Goal: Task Accomplishment & Management: Use online tool/utility

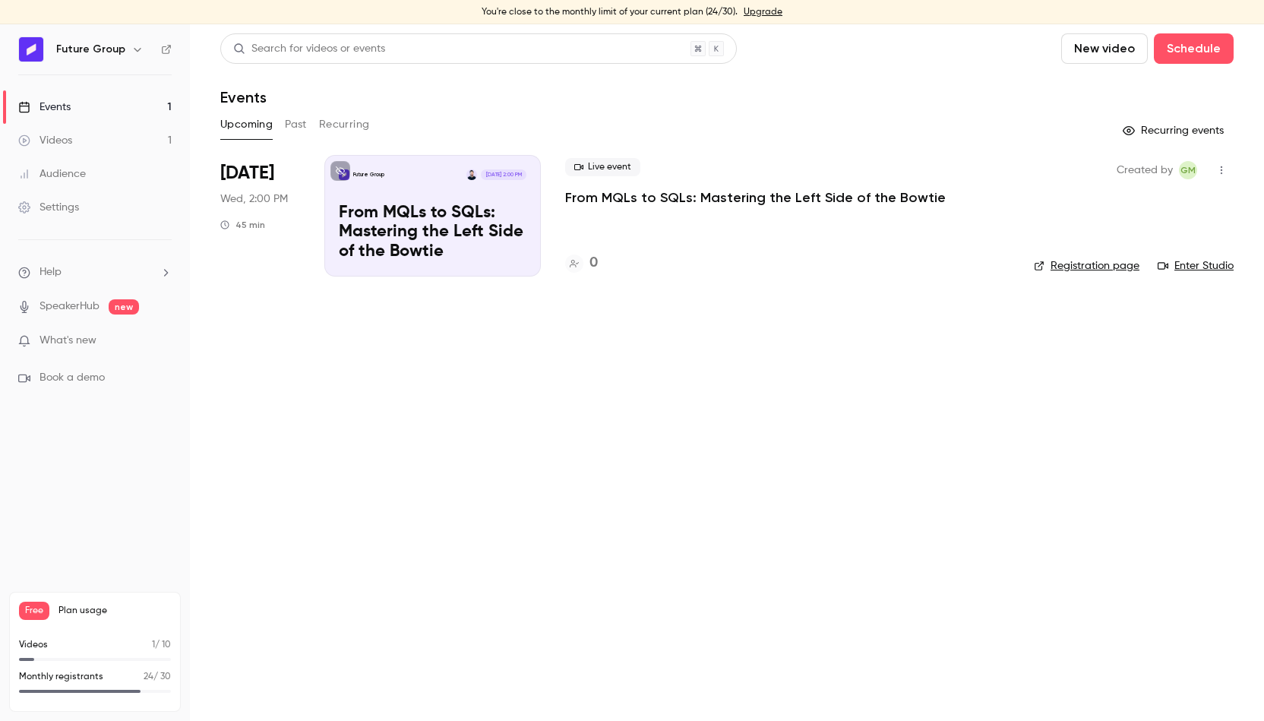
click at [754, 197] on p "From MQLs to SQLs: Mastering the Left Side of the Bowtie" at bounding box center [755, 197] width 381 height 18
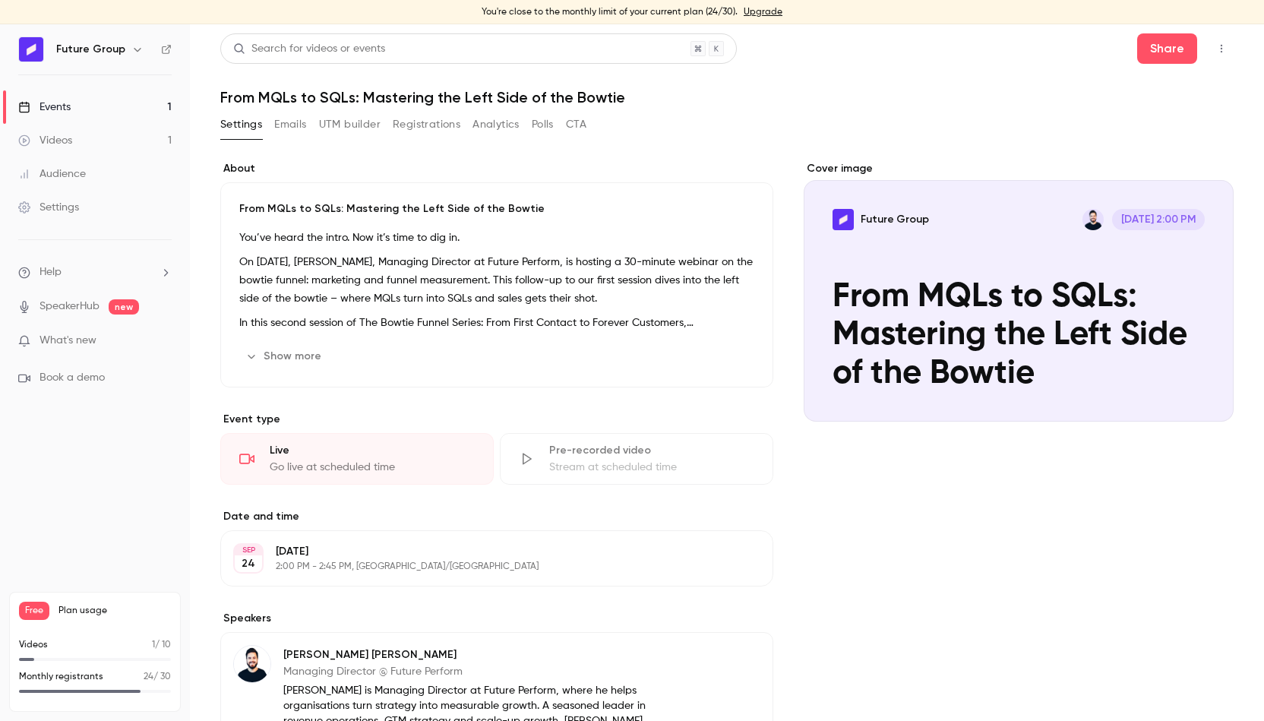
click at [287, 118] on button "Emails" at bounding box center [290, 124] width 32 height 24
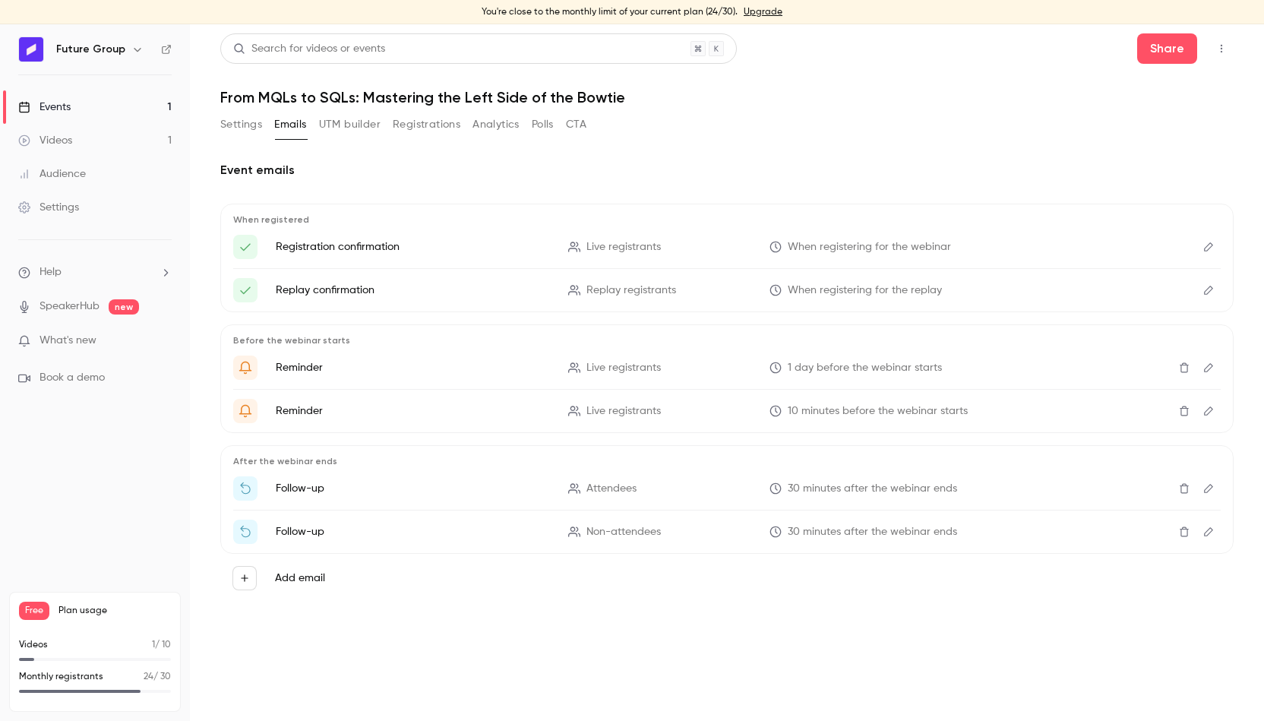
click at [329, 127] on button "UTM builder" at bounding box center [350, 124] width 62 height 24
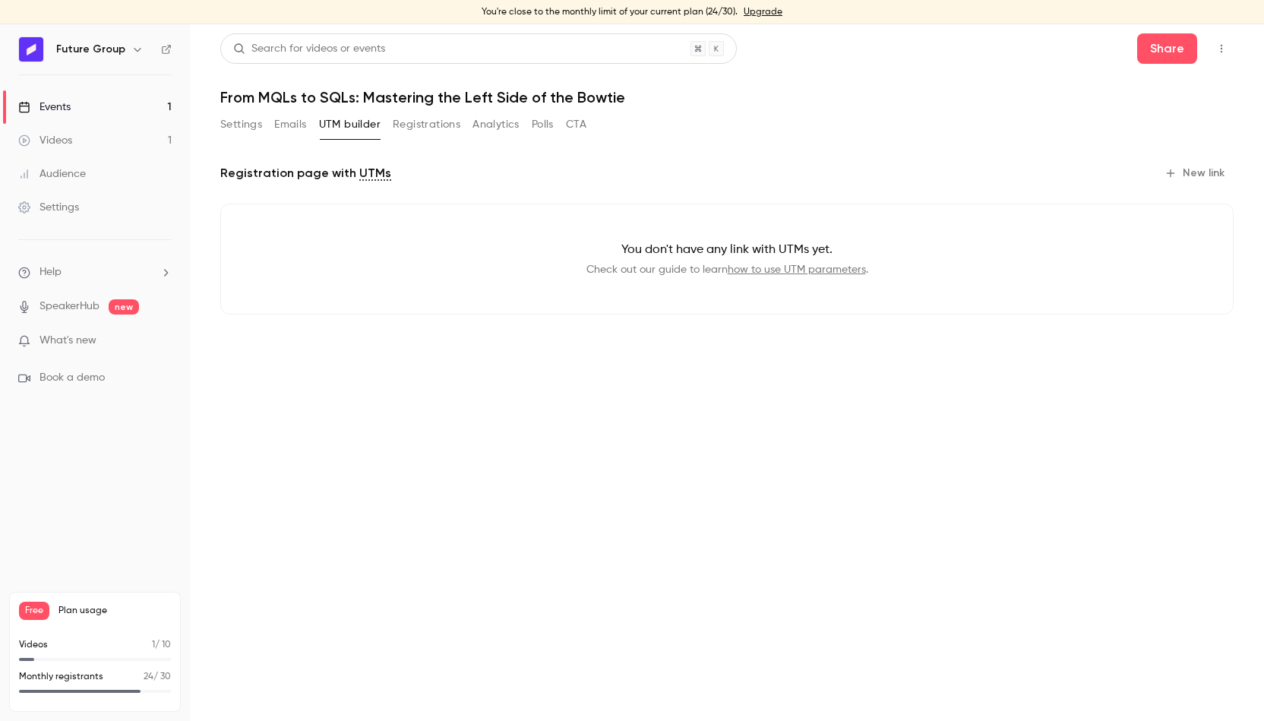
click at [403, 114] on button "Registrations" at bounding box center [427, 124] width 68 height 24
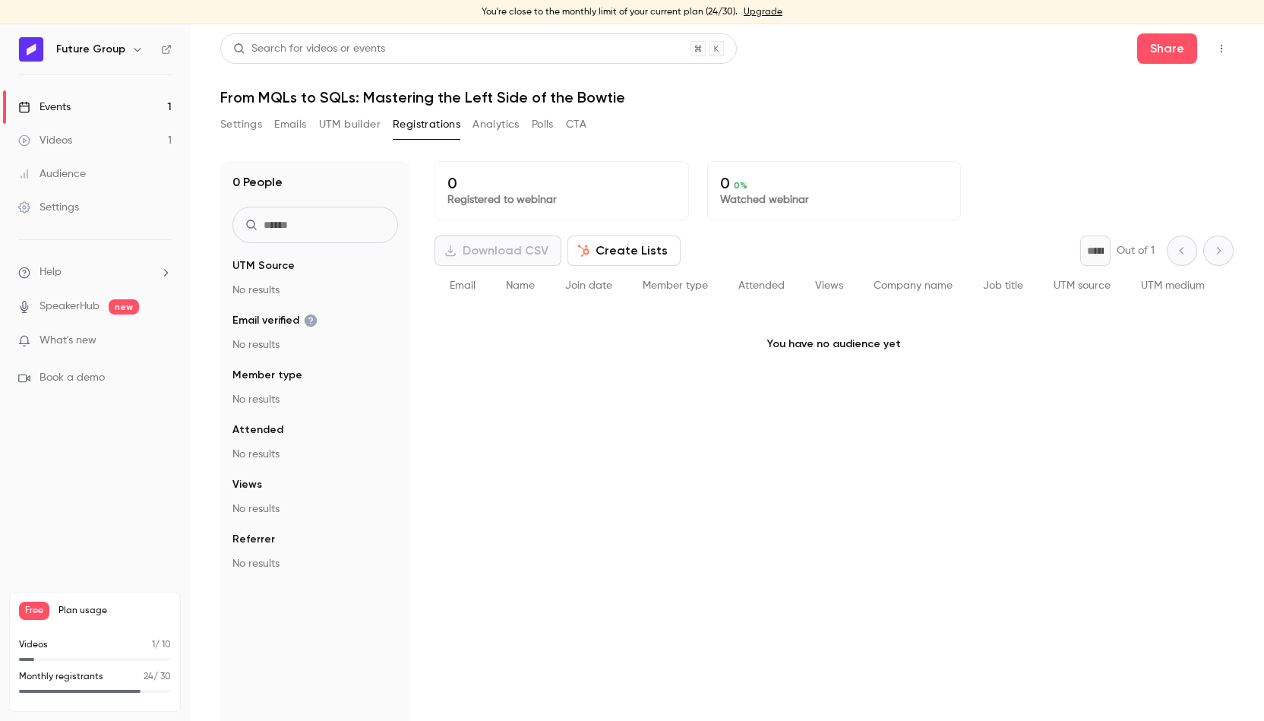
click at [486, 125] on button "Analytics" at bounding box center [495, 124] width 47 height 24
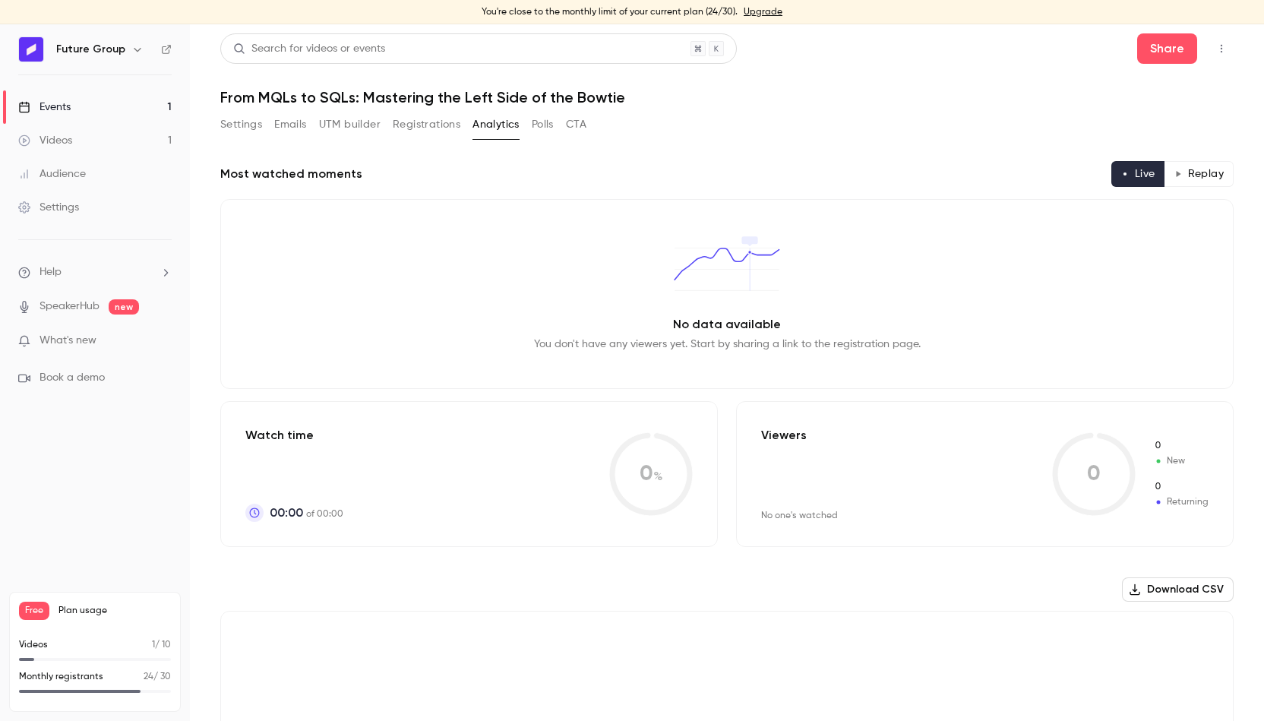
click at [231, 118] on button "Settings" at bounding box center [241, 124] width 42 height 24
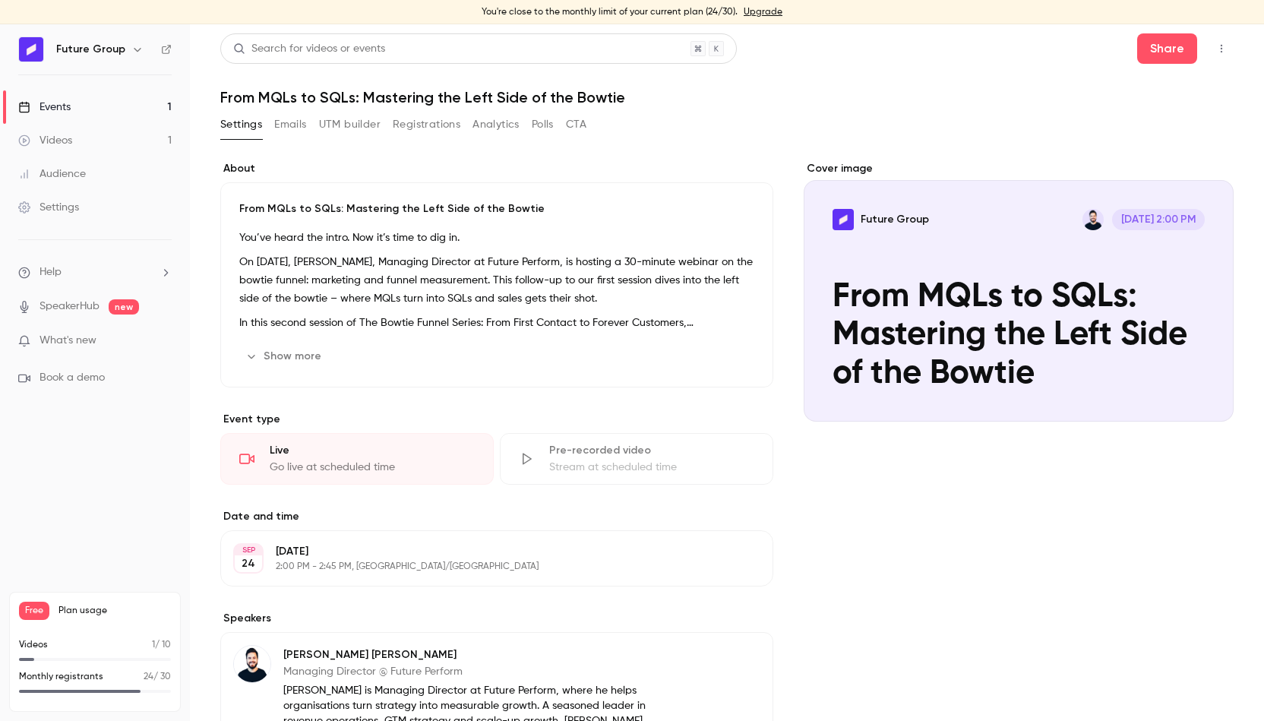
click at [316, 102] on h1 "From MQLs to SQLs: Mastering the Left Side of the Bowtie" at bounding box center [726, 97] width 1013 height 18
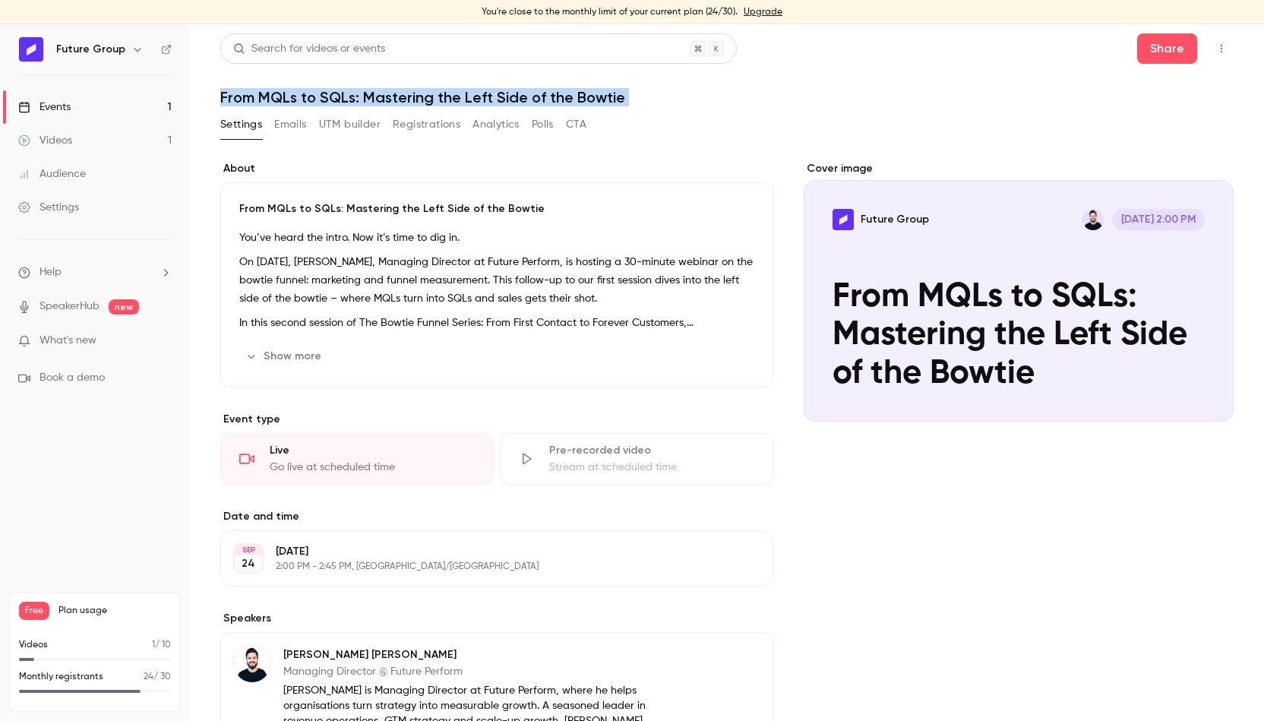
click at [316, 102] on h1 "From MQLs to SQLs: Mastering the Left Side of the Bowtie" at bounding box center [726, 97] width 1013 height 18
copy div "From MQLs to SQLs: Mastering the Left Side of the Bowtie Settings Emails UTM bu…"
click at [757, 125] on div "Settings Emails UTM builder Registrations Analytics Polls CTA" at bounding box center [726, 127] width 1013 height 30
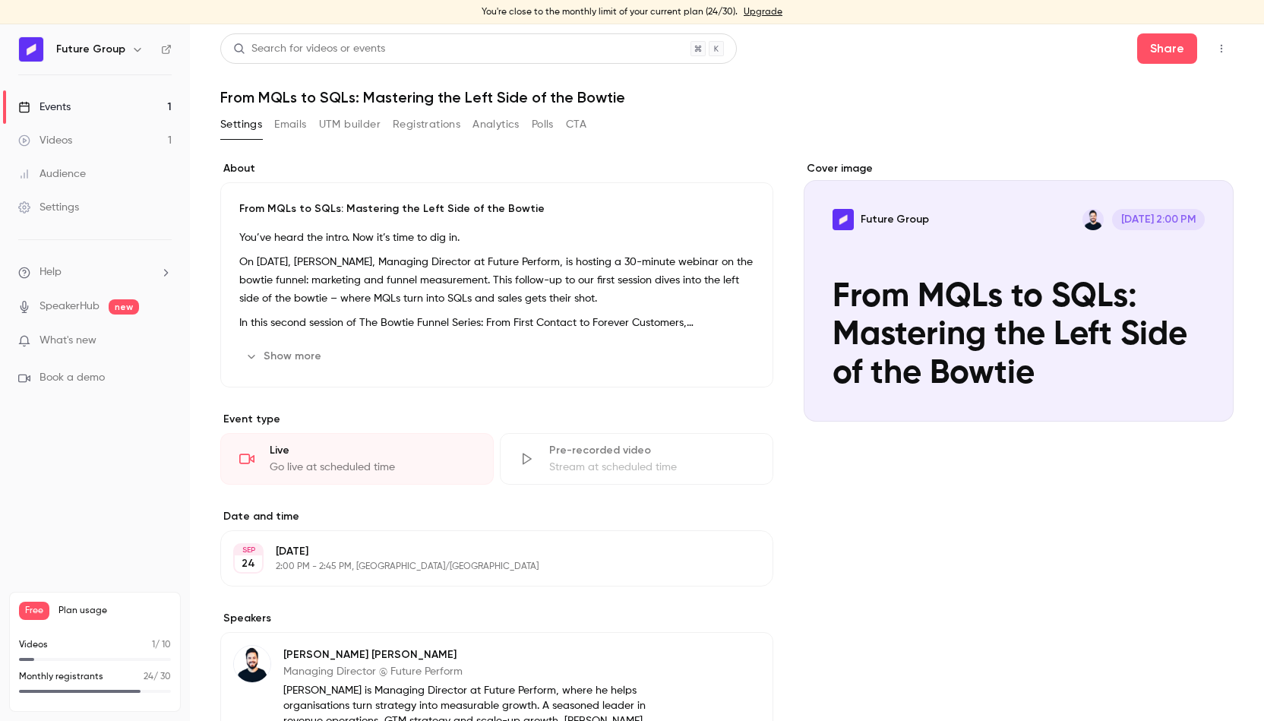
click at [307, 361] on button "Show more" at bounding box center [284, 356] width 91 height 24
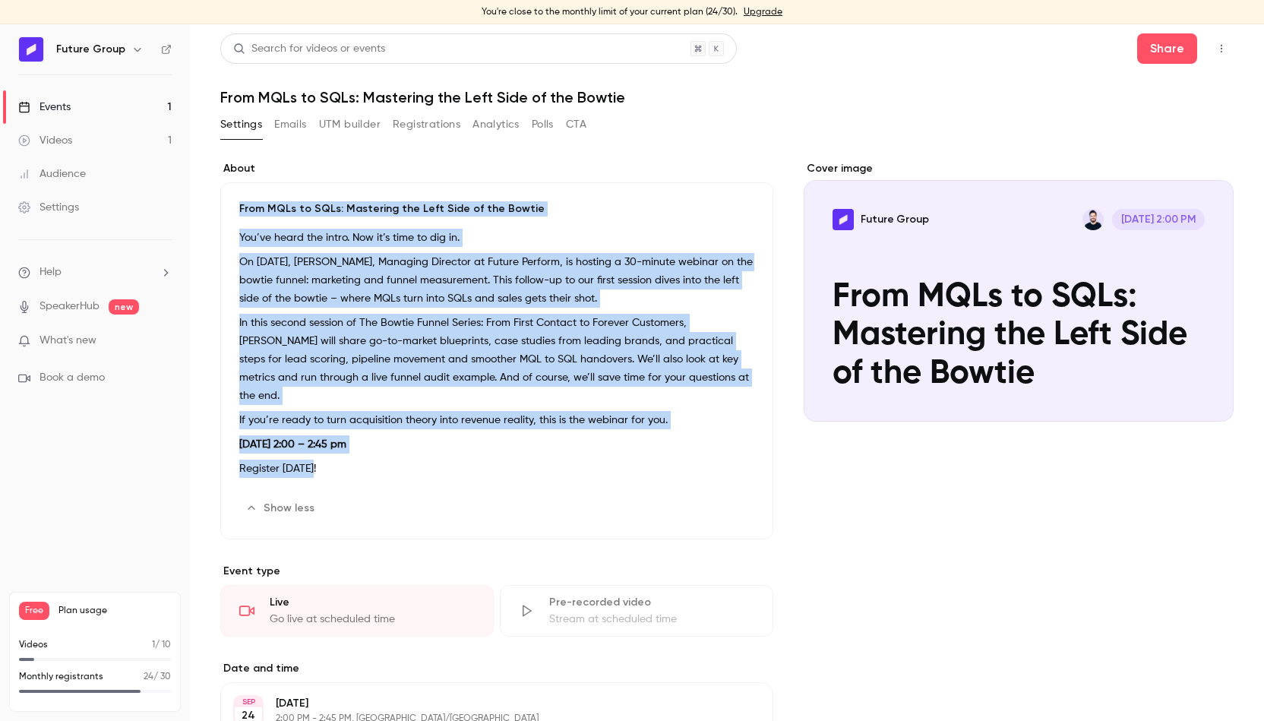
drag, startPoint x: 237, startPoint y: 209, endPoint x: 536, endPoint y: 438, distance: 377.1
click at [536, 438] on div "From MQLs to SQLs: Mastering the Left Side of the Bowtie You’ve heard the intro…" at bounding box center [496, 360] width 553 height 357
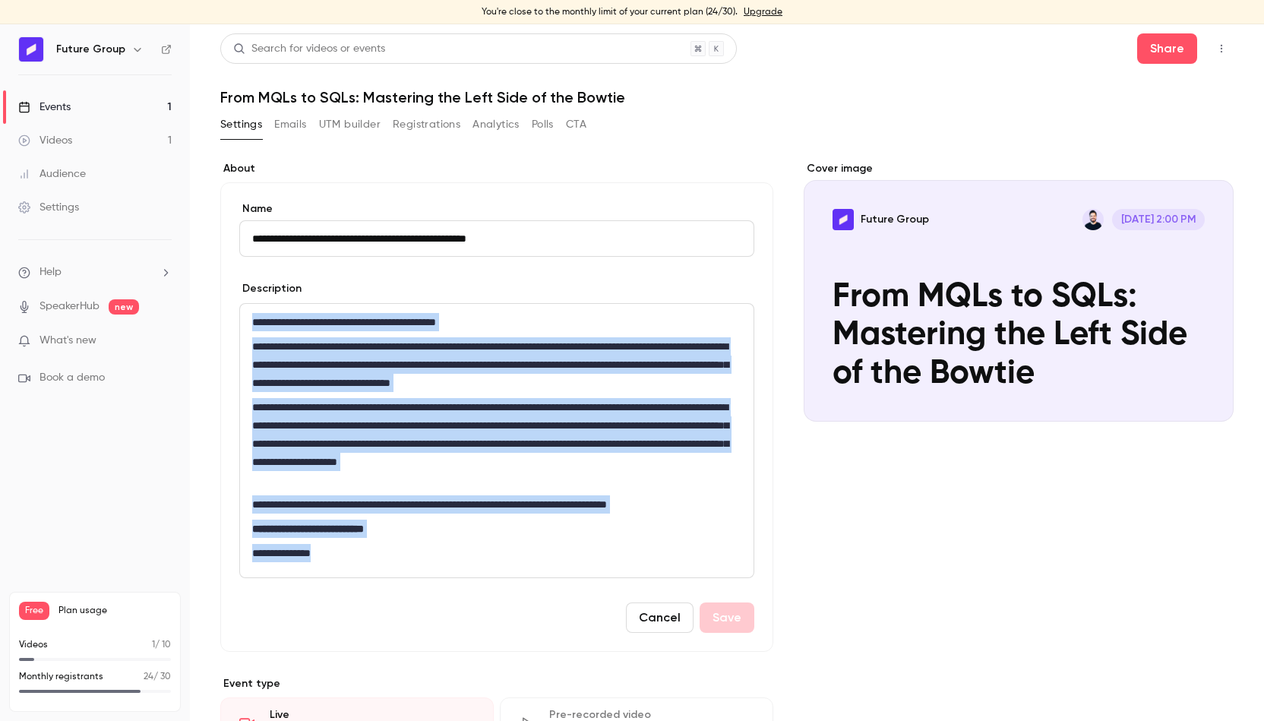
drag, startPoint x: 368, startPoint y: 561, endPoint x: 163, endPoint y: 323, distance: 314.6
click at [163, 323] on div "**********" at bounding box center [632, 372] width 1264 height 697
copy div "**********"
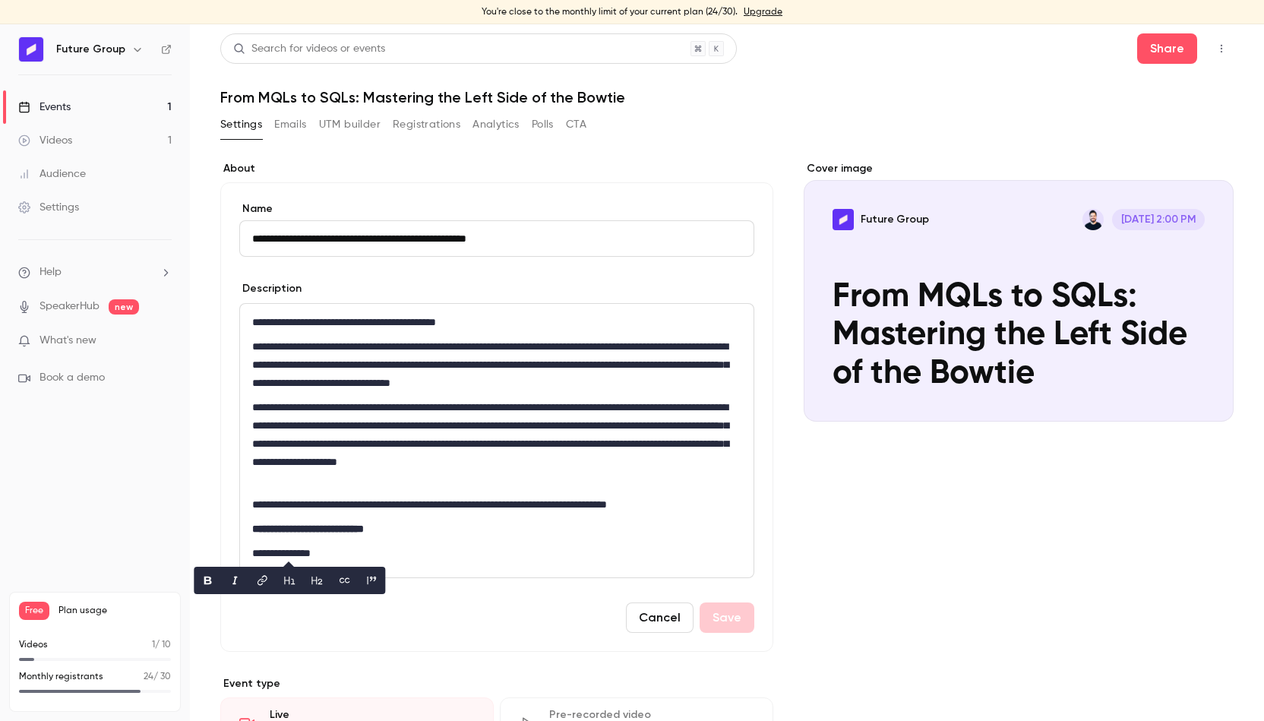
click at [917, 531] on div "Cover image Future Group [DATE] 2:00 PM From MQLs to SQLs: Mastering the Left S…" at bounding box center [1019, 680] width 430 height 1038
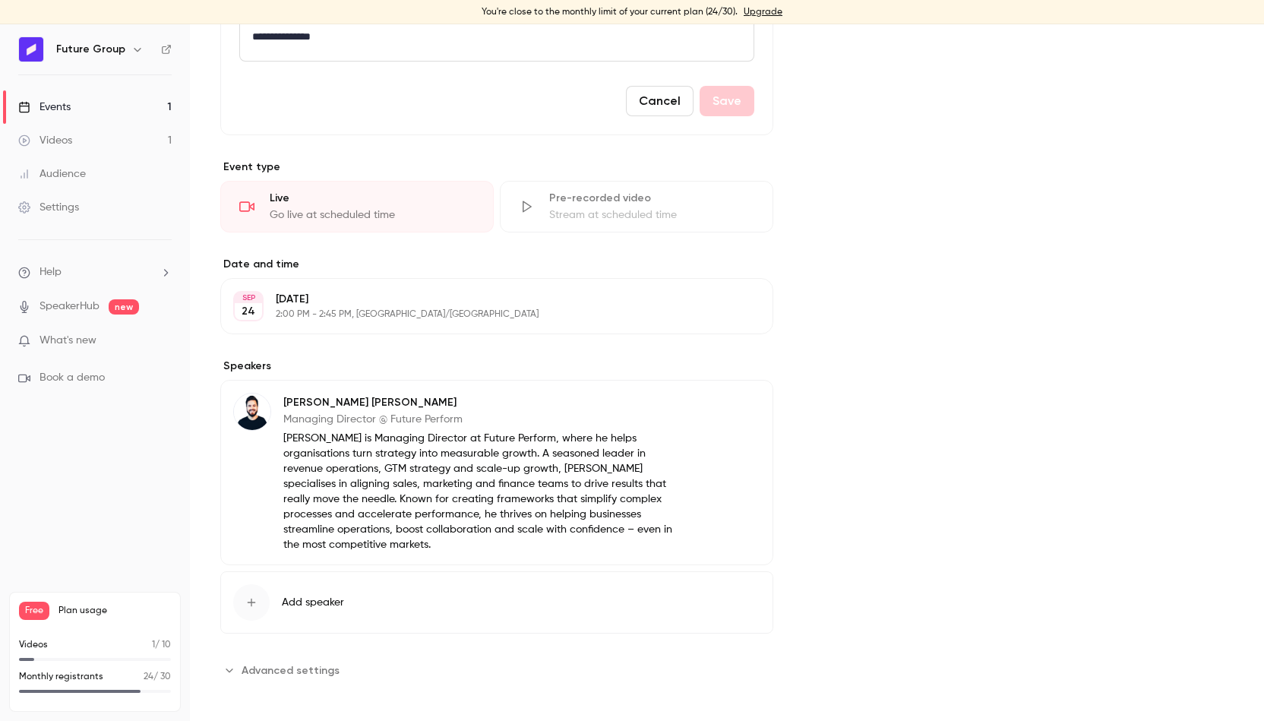
scroll to position [520, 0]
click at [569, 472] on p "[PERSON_NAME] is Managing Director at Future Perform, where he helps organisati…" at bounding box center [478, 489] width 391 height 122
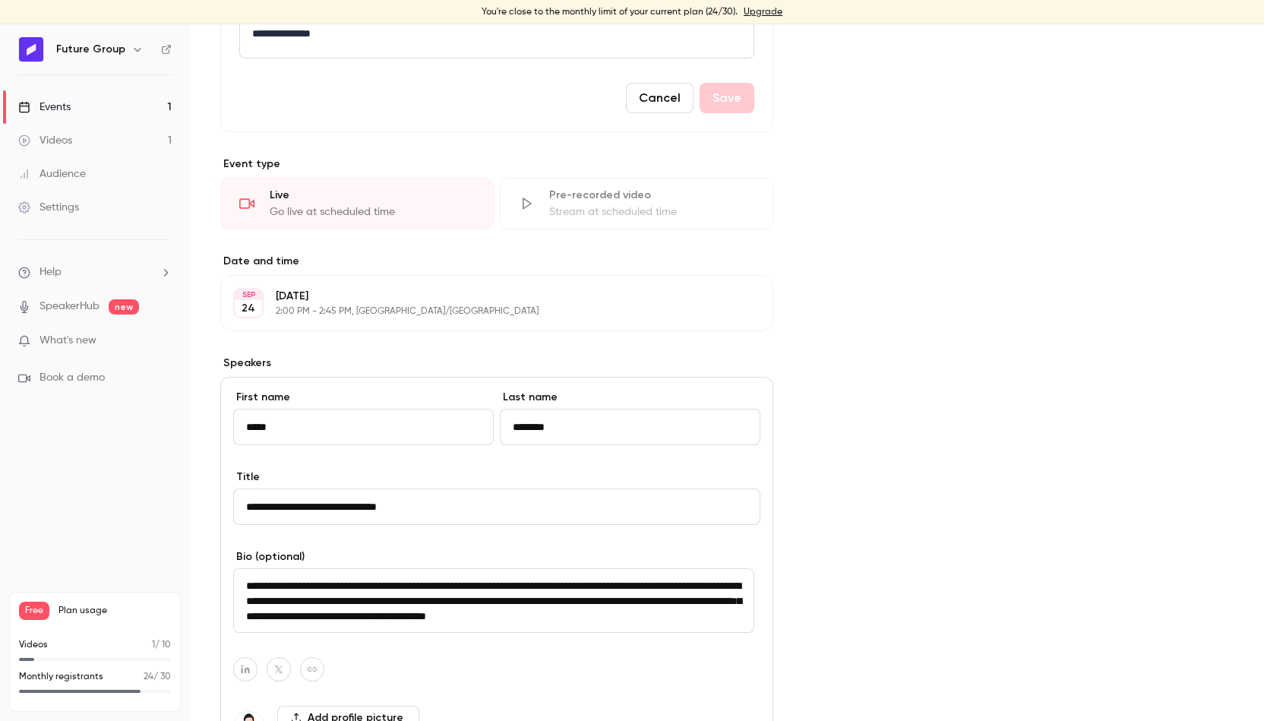
click at [569, 472] on label "Title" at bounding box center [496, 476] width 527 height 15
click at [569, 488] on input "**********" at bounding box center [496, 506] width 527 height 36
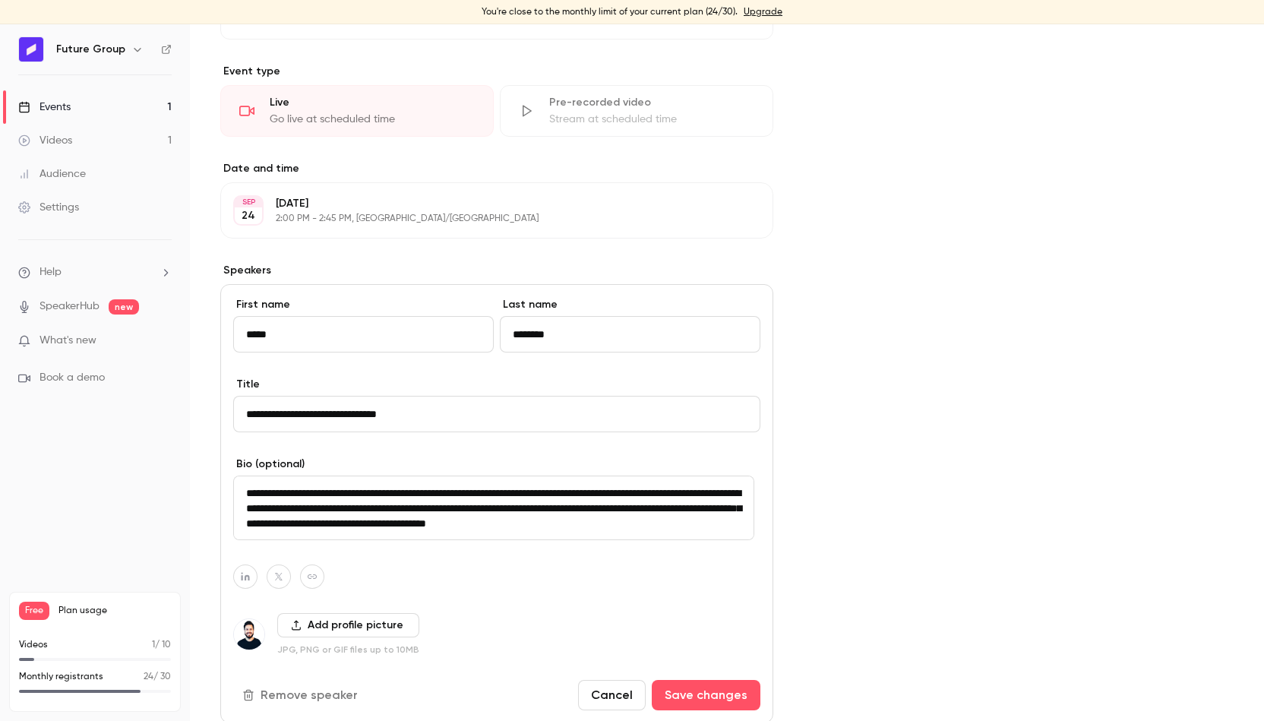
scroll to position [614, 0]
click at [562, 487] on textarea "**********" at bounding box center [493, 506] width 521 height 65
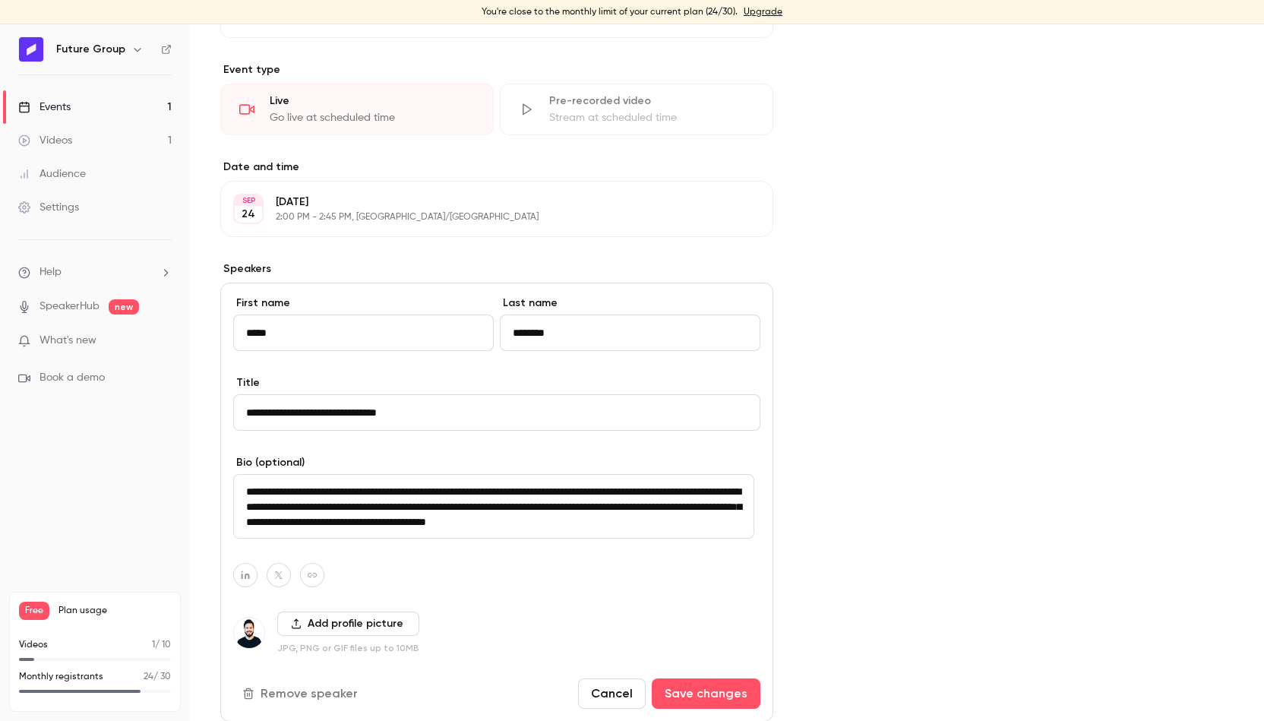
click at [562, 487] on textarea "**********" at bounding box center [493, 506] width 521 height 65
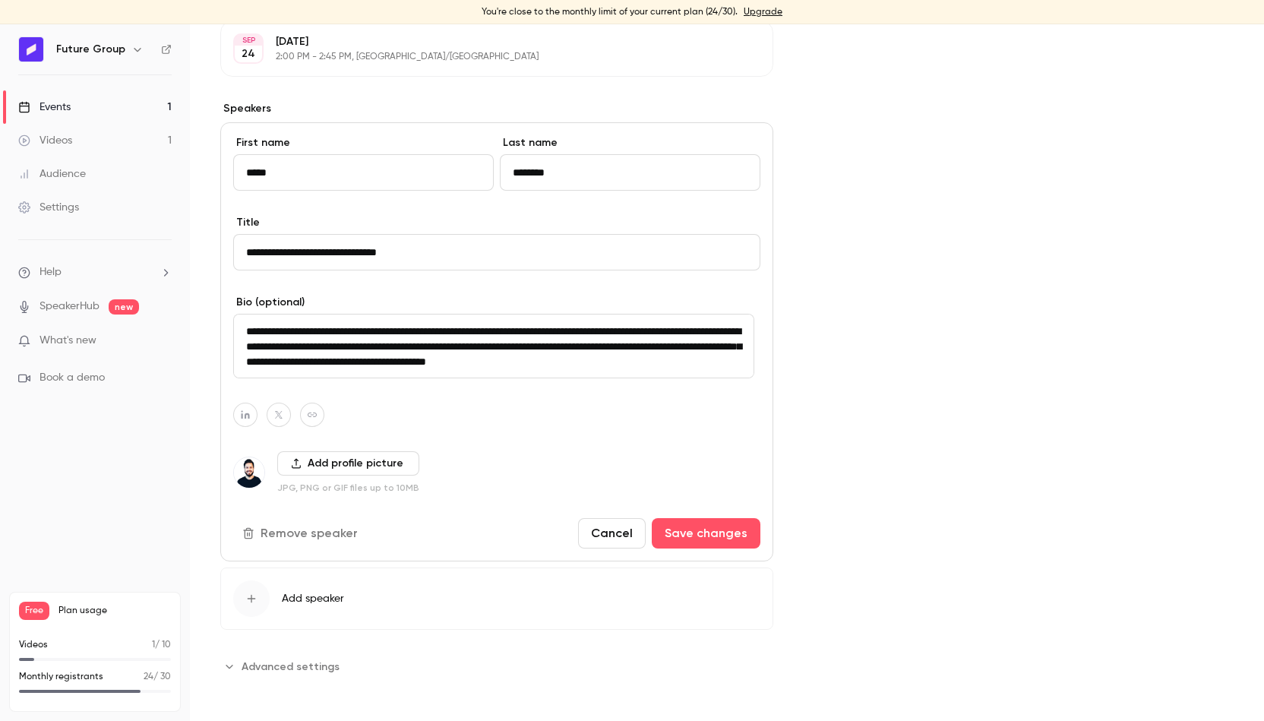
click at [156, 104] on link "Events 1" at bounding box center [95, 106] width 190 height 33
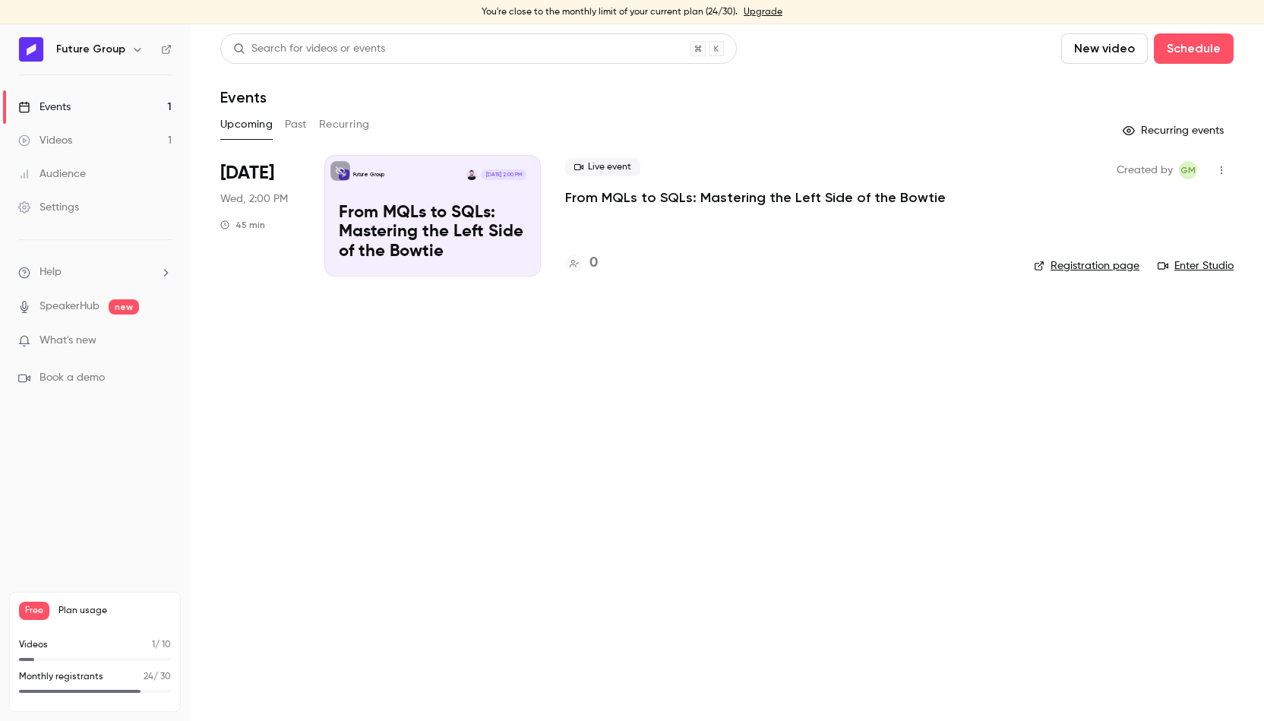
click at [1224, 166] on icon "button" at bounding box center [1221, 170] width 12 height 11
click at [1149, 370] on div "Delete" at bounding box center [1163, 366] width 115 height 15
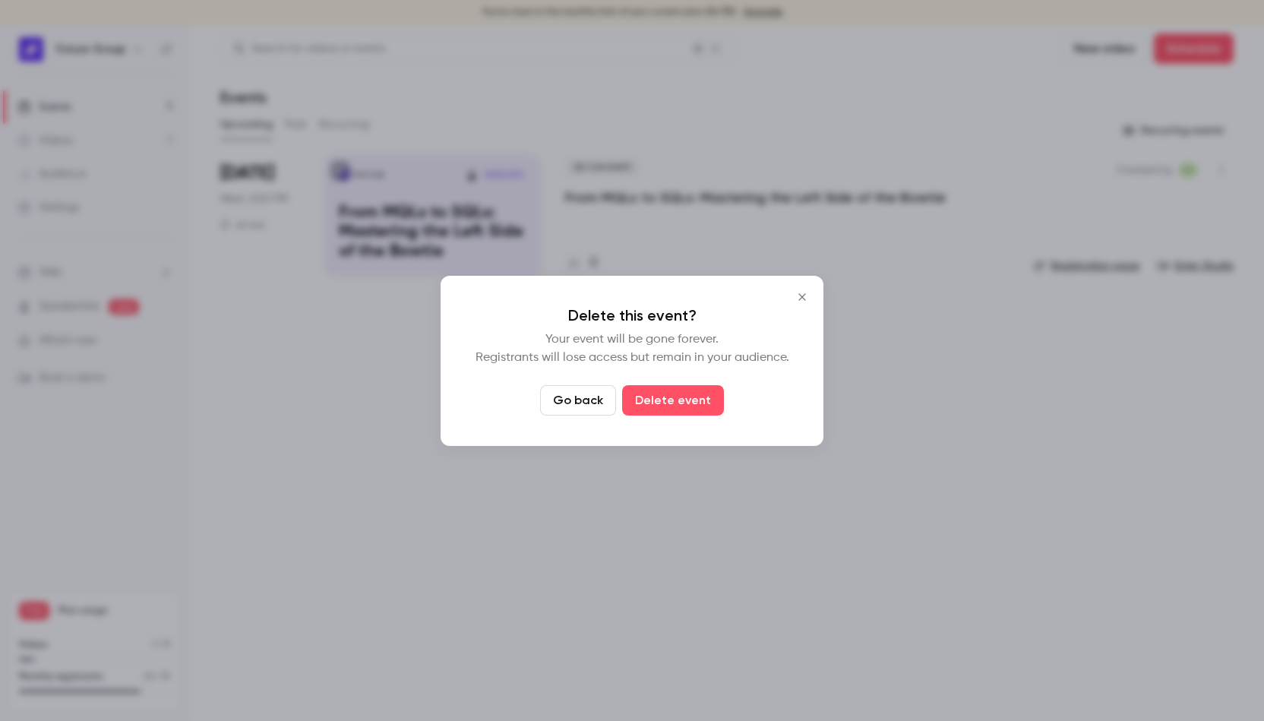
drag, startPoint x: 699, startPoint y: 391, endPoint x: 665, endPoint y: 408, distance: 38.0
click at [665, 408] on button "Delete event" at bounding box center [673, 400] width 102 height 30
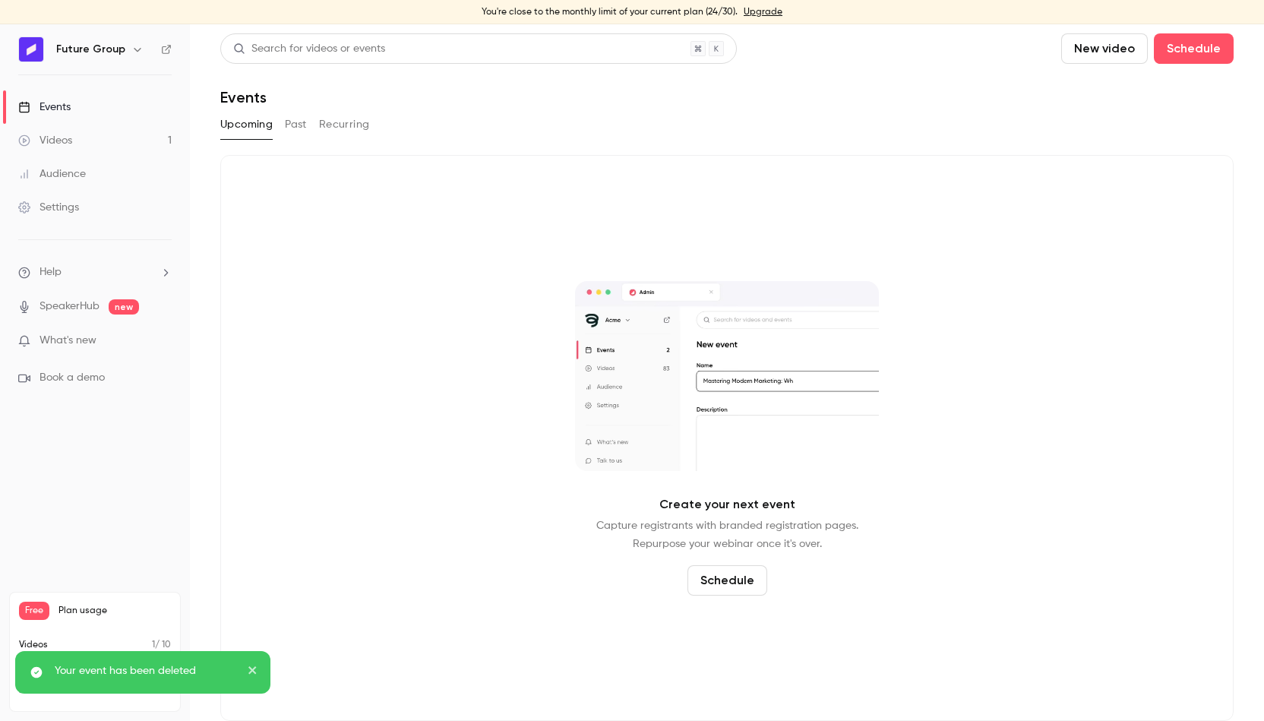
click at [301, 129] on button "Past" at bounding box center [296, 124] width 22 height 24
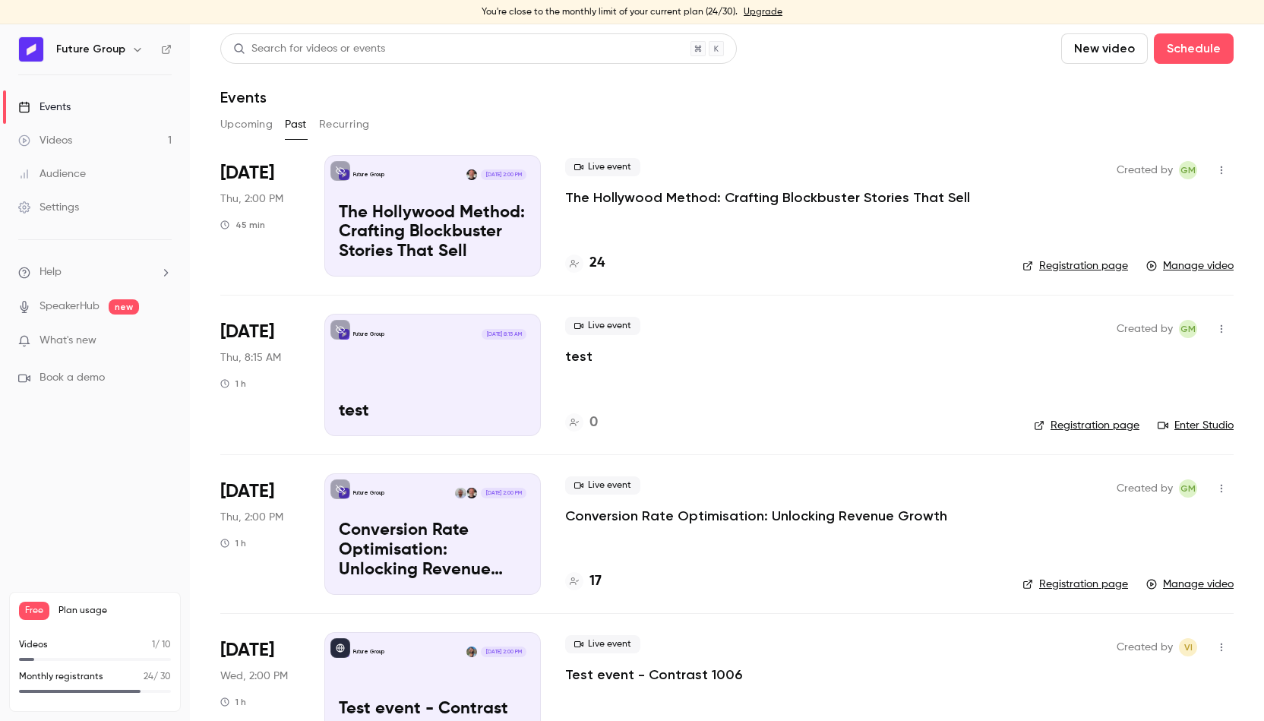
click at [1027, 266] on link "Registration page" at bounding box center [1075, 265] width 106 height 15
click at [656, 194] on p "The Hollywood Method: Crafting Blockbuster Stories That Sell" at bounding box center [767, 197] width 405 height 18
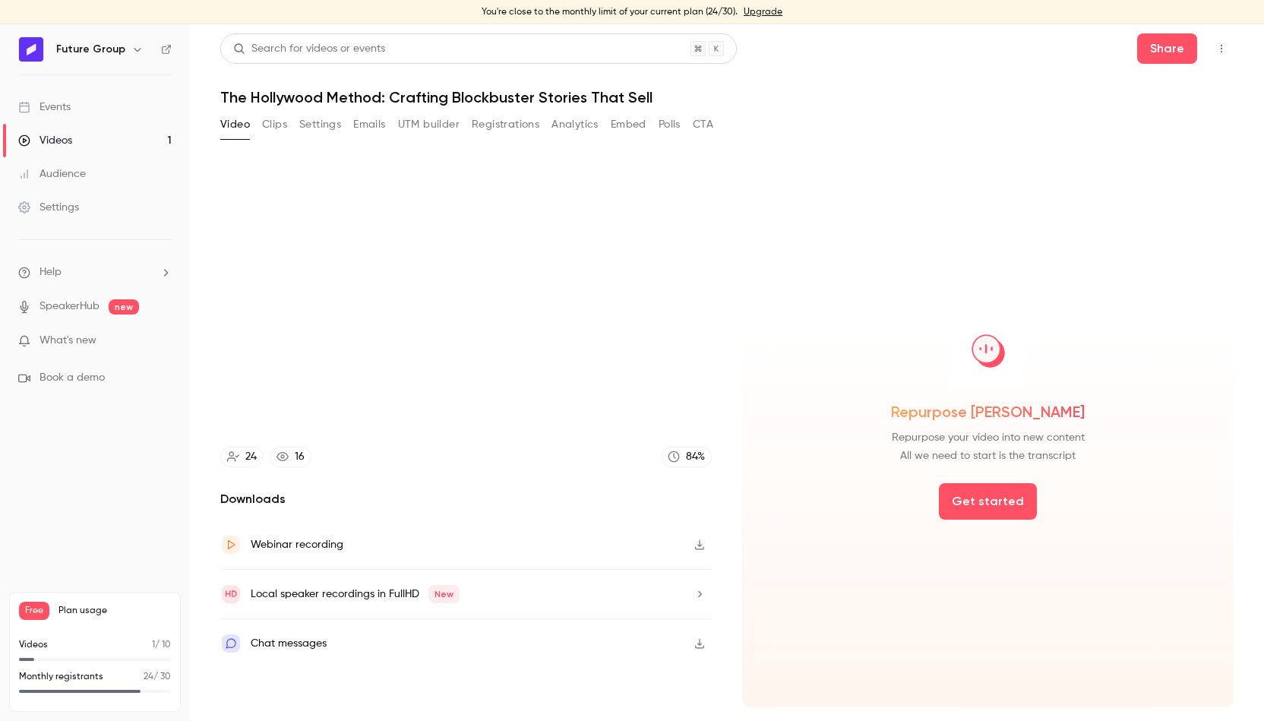
click at [504, 135] on button "Registrations" at bounding box center [506, 124] width 68 height 24
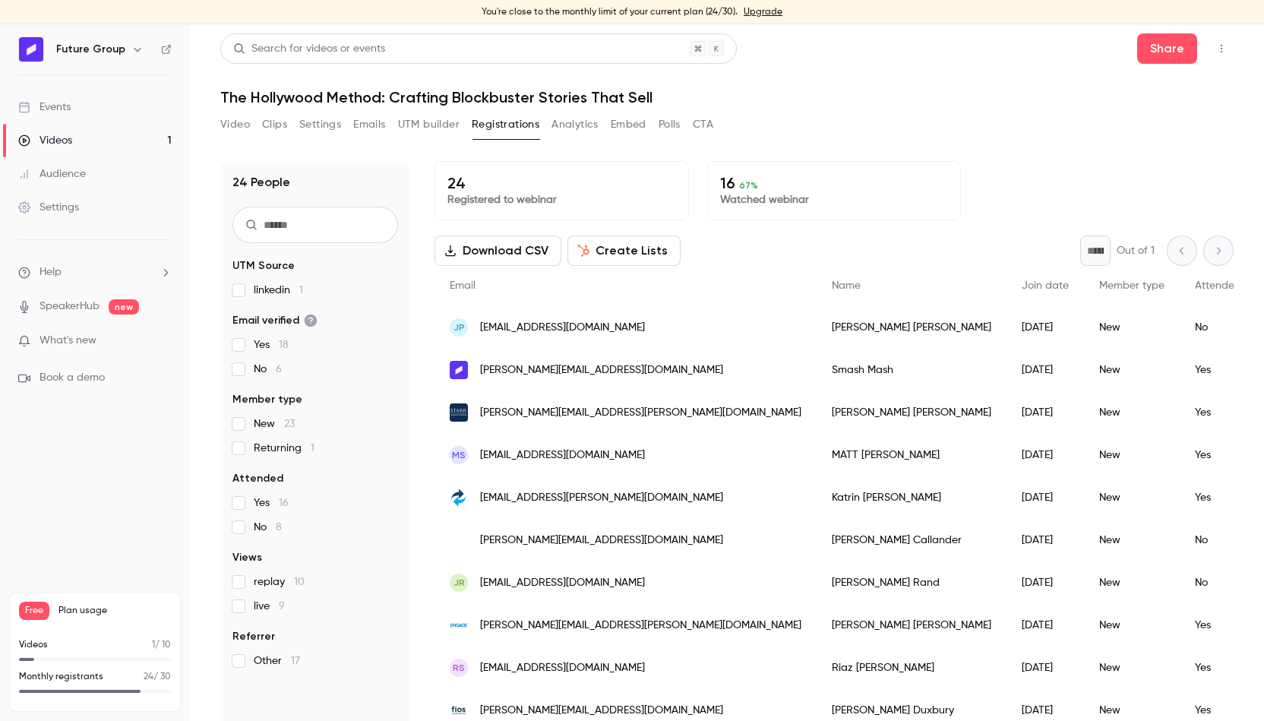
click at [599, 250] on button "Create Lists" at bounding box center [623, 250] width 113 height 30
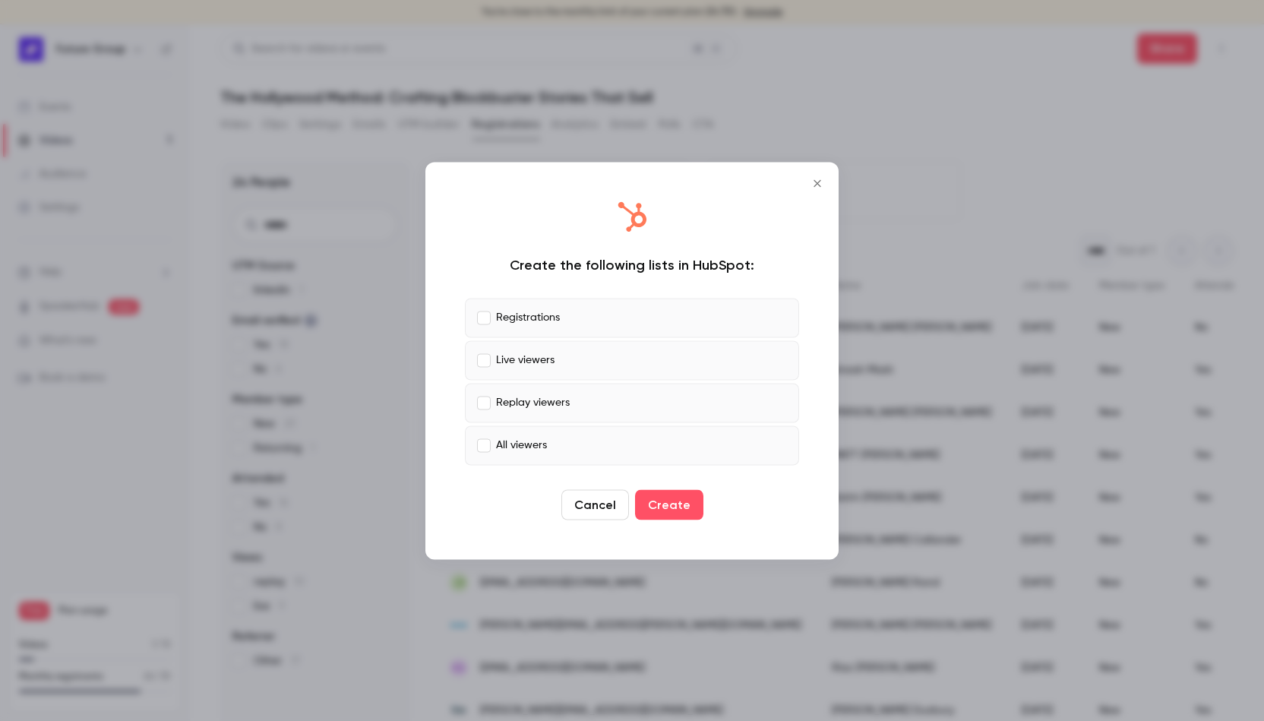
click at [594, 357] on label "Live viewers" at bounding box center [632, 359] width 334 height 39
click at [589, 393] on label "Replay viewers" at bounding box center [632, 402] width 334 height 39
click at [592, 437] on label "All viewers" at bounding box center [632, 444] width 334 height 39
click at [685, 492] on button "Create" at bounding box center [669, 504] width 68 height 30
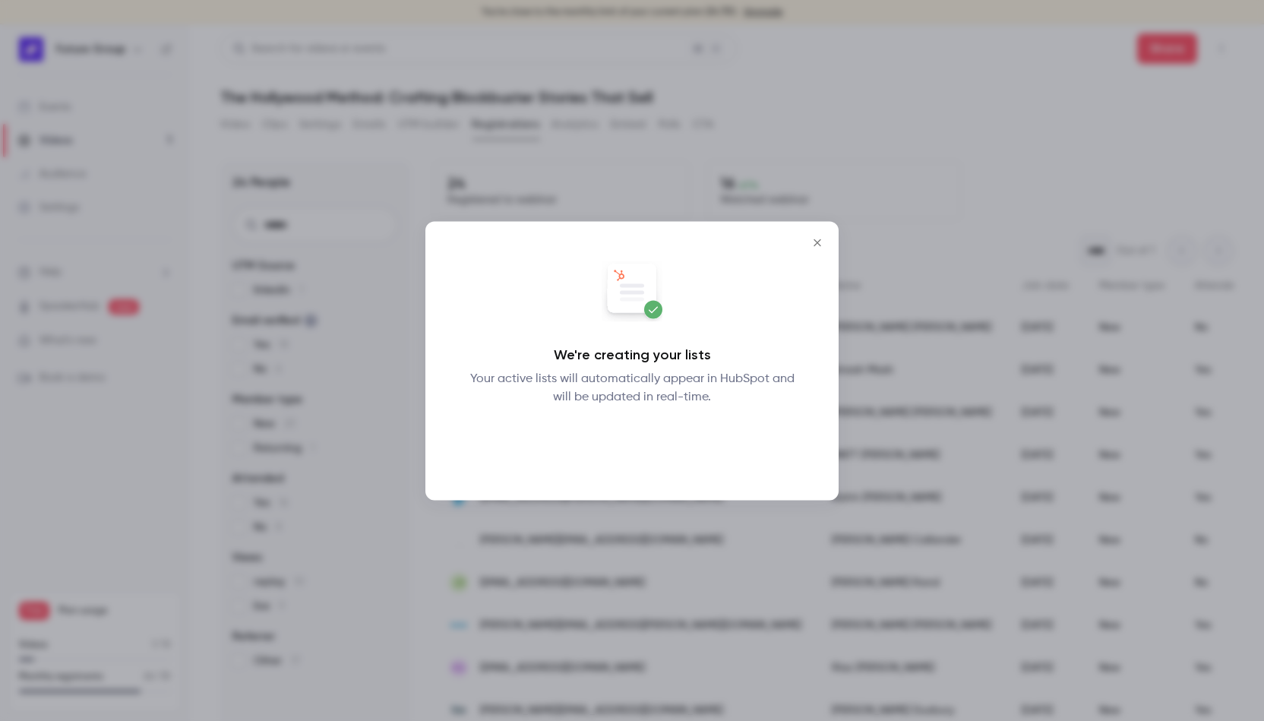
click at [635, 447] on button "Okay" at bounding box center [632, 445] width 55 height 30
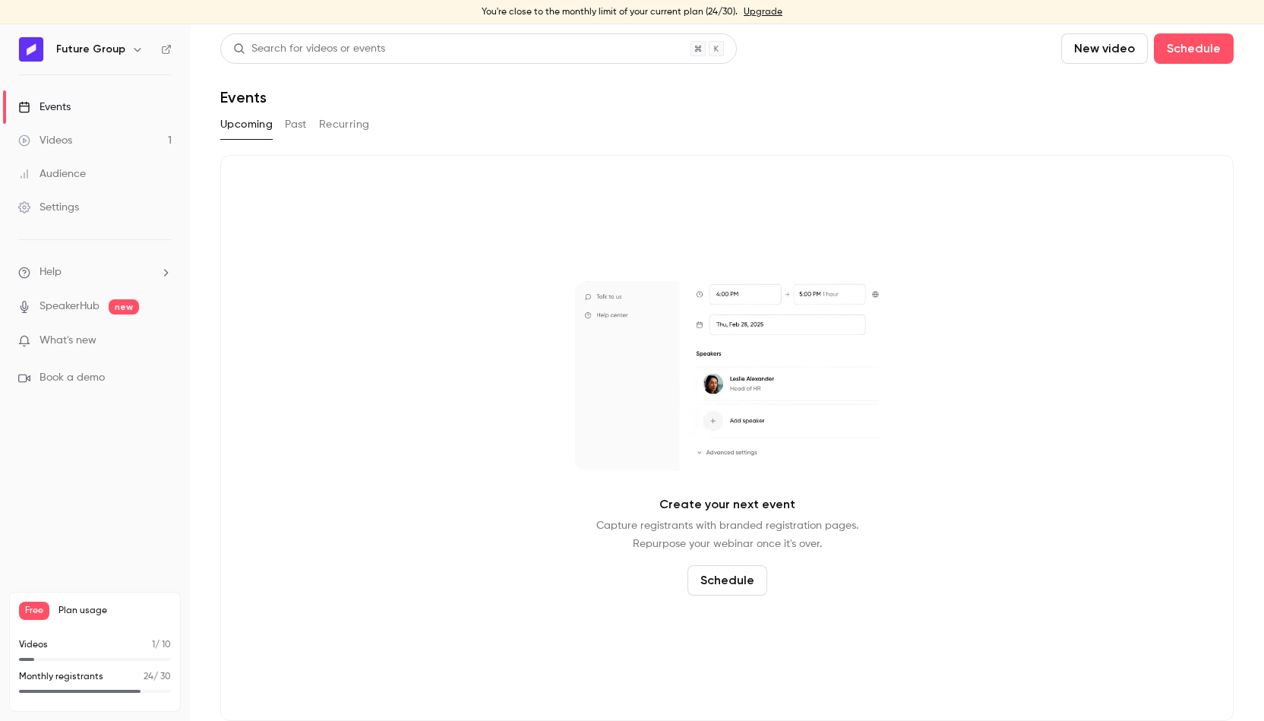
click at [303, 124] on button "Past" at bounding box center [296, 124] width 22 height 24
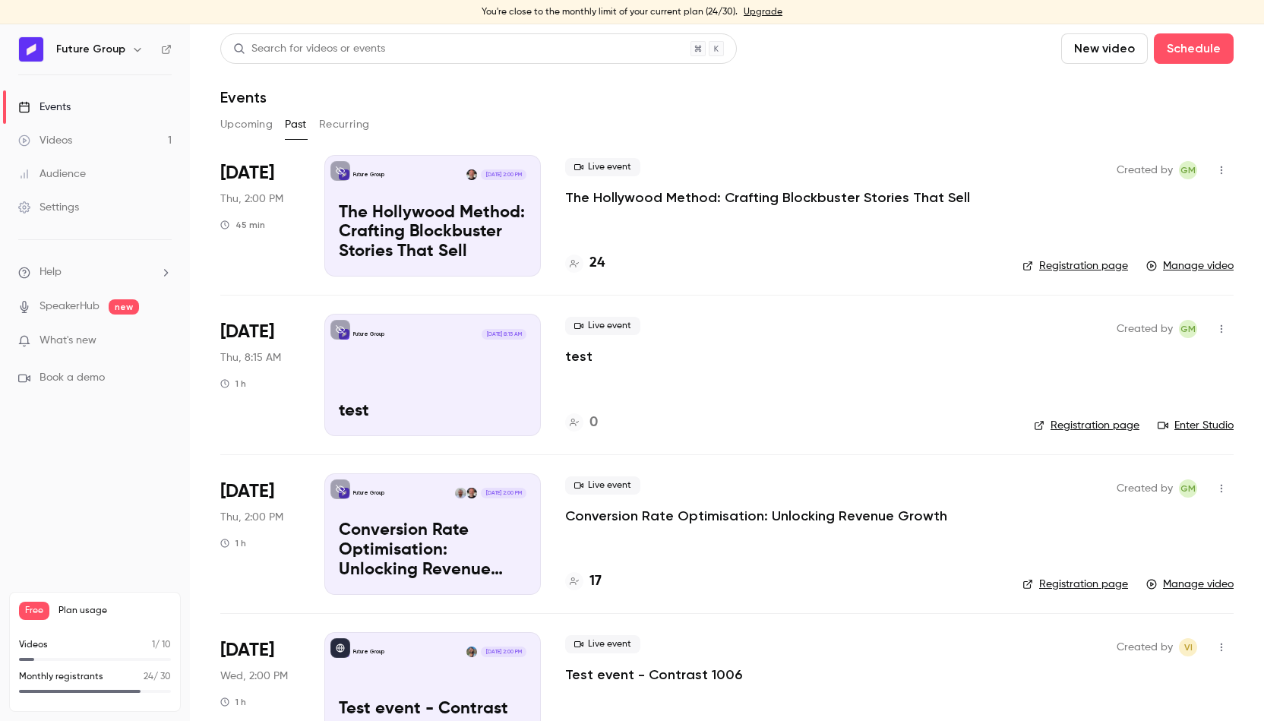
click at [738, 192] on p "The Hollywood Method: Crafting Blockbuster Stories That Sell" at bounding box center [767, 197] width 405 height 18
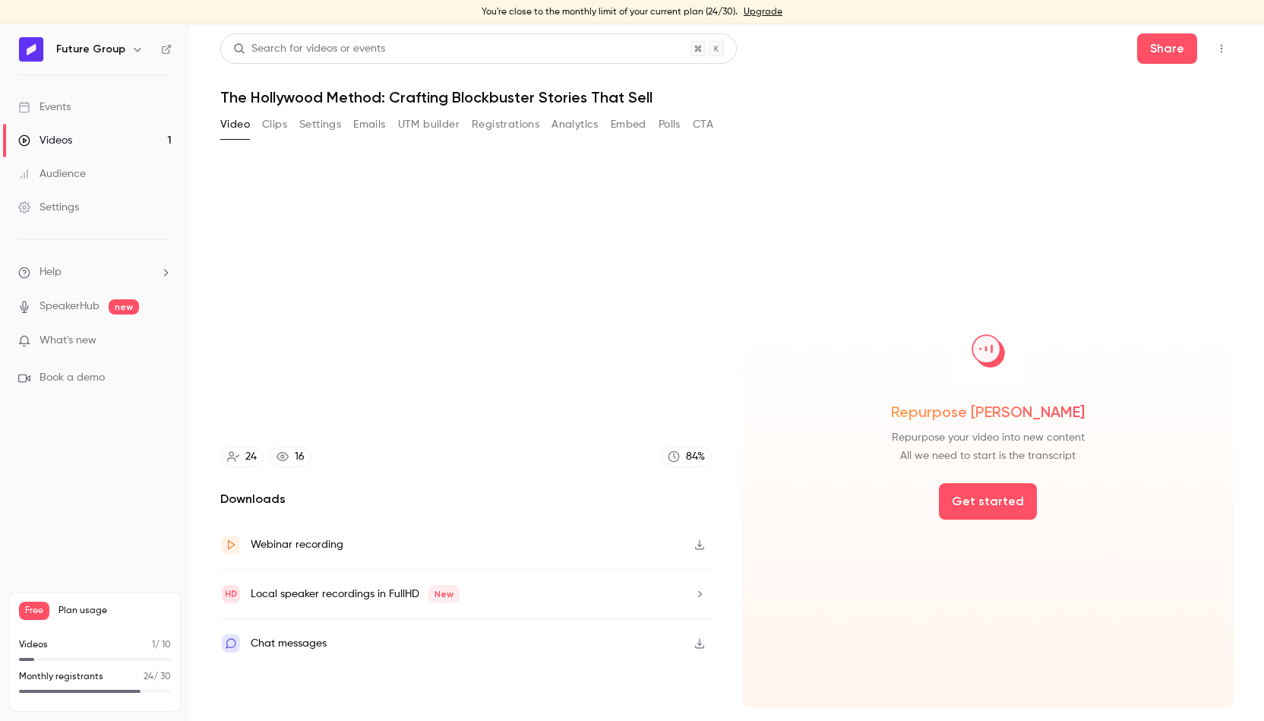
click at [480, 130] on button "Registrations" at bounding box center [506, 124] width 68 height 24
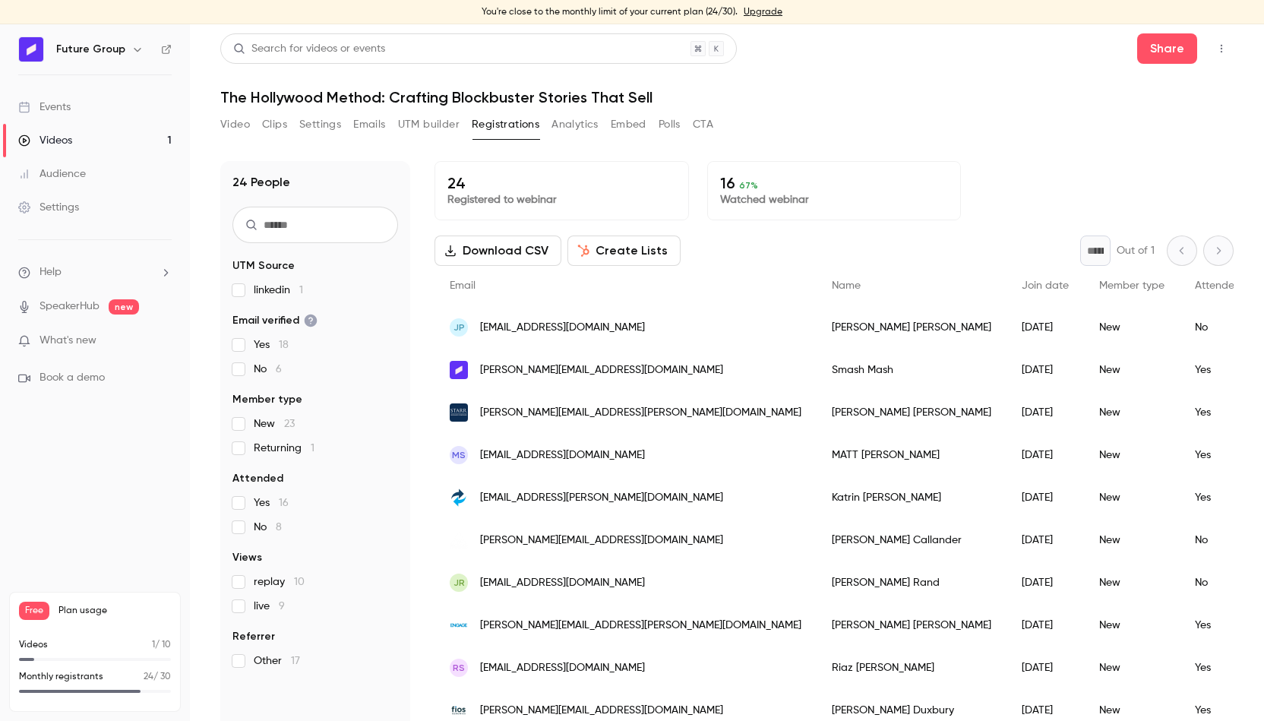
click at [594, 239] on button "Create Lists" at bounding box center [623, 250] width 113 height 30
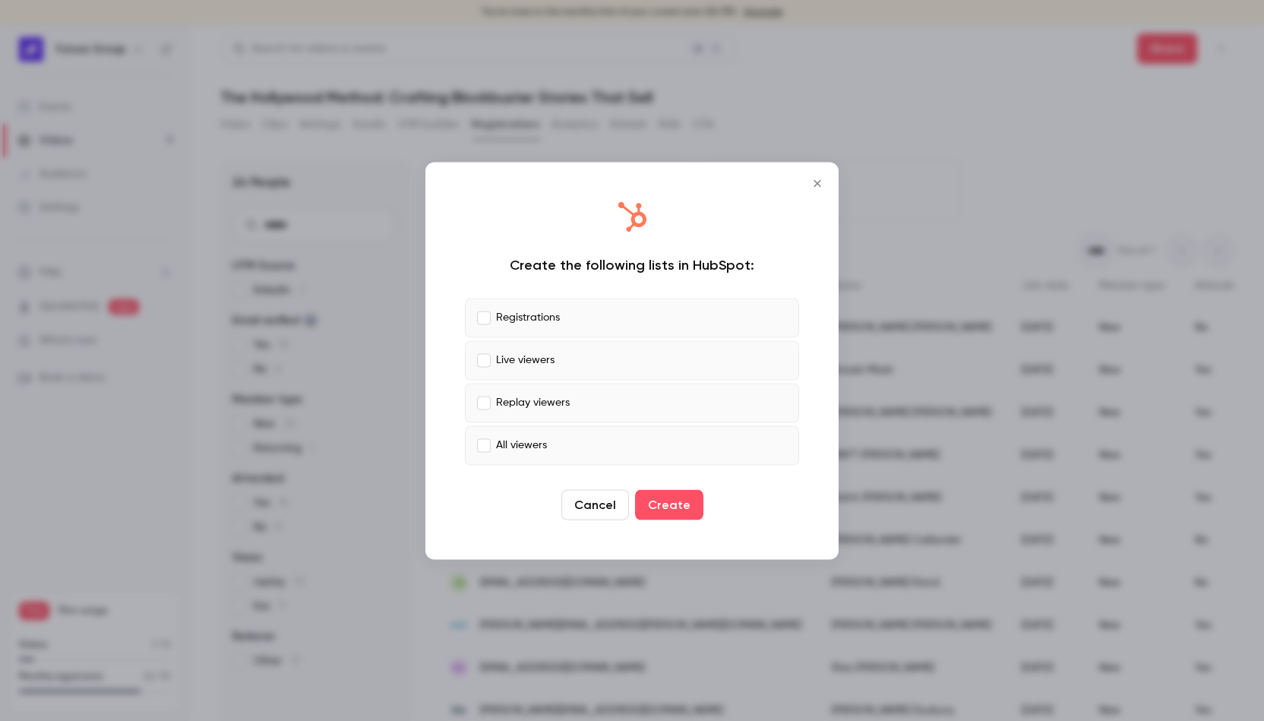
click at [585, 346] on label "Live viewers" at bounding box center [632, 359] width 334 height 39
click at [591, 403] on label "Replay viewers" at bounding box center [632, 402] width 334 height 39
click at [588, 434] on label "All viewers" at bounding box center [632, 444] width 334 height 39
click at [674, 513] on button "Create" at bounding box center [669, 504] width 68 height 30
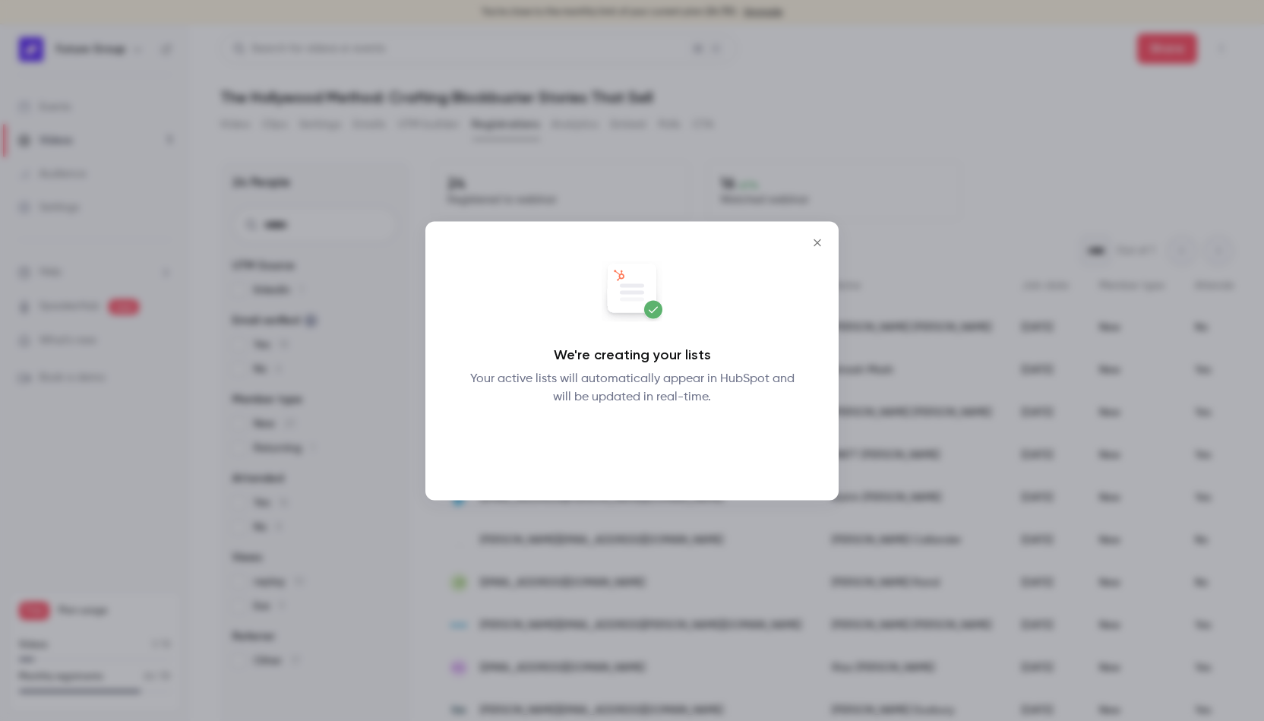
click at [618, 440] on button "Okay" at bounding box center [632, 445] width 55 height 30
